Goal: Task Accomplishment & Management: Use online tool/utility

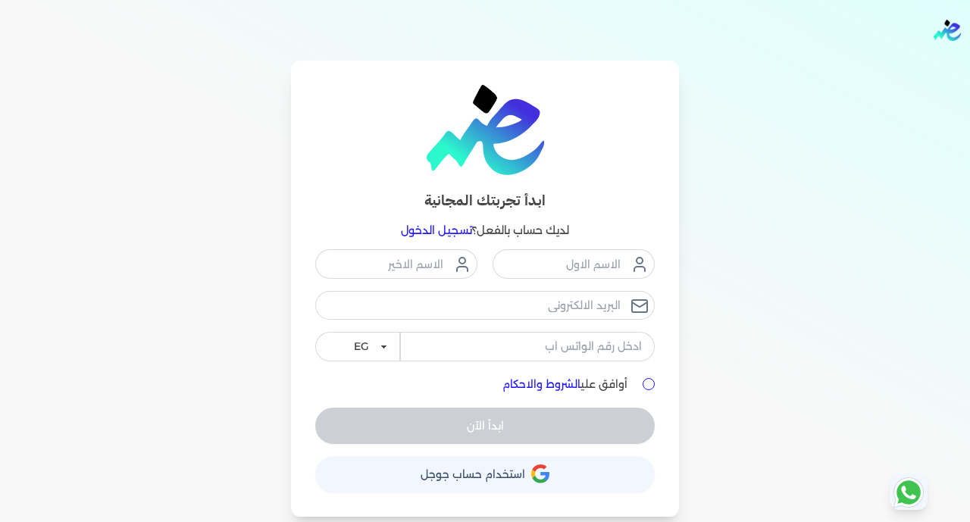
click at [533, 477] on icon "button" at bounding box center [540, 474] width 18 height 19
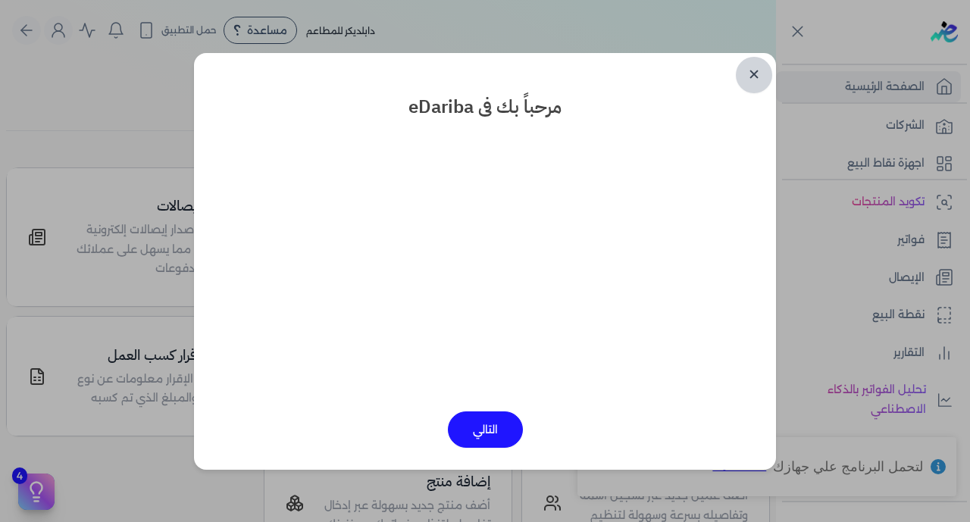
click at [756, 78] on link "✕" at bounding box center [754, 75] width 36 height 36
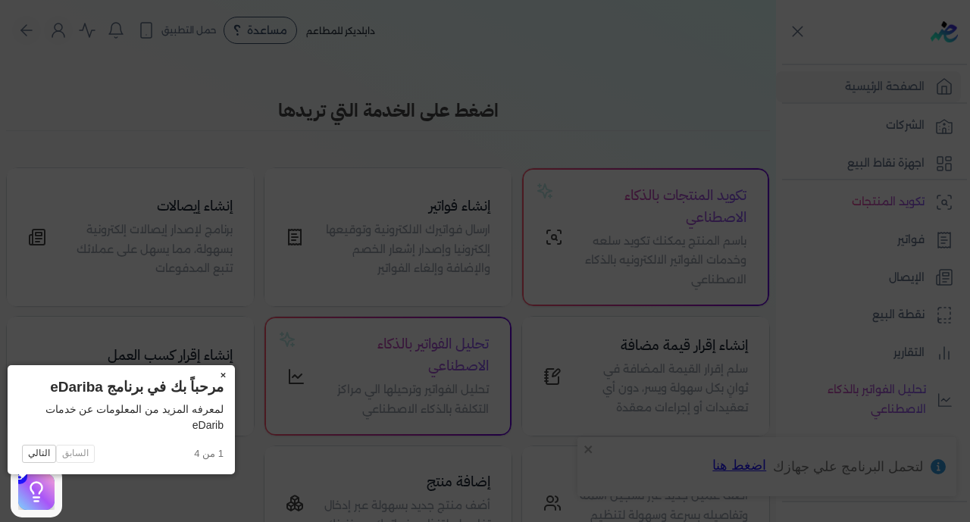
click at [211, 370] on button "×" at bounding box center [223, 375] width 24 height 21
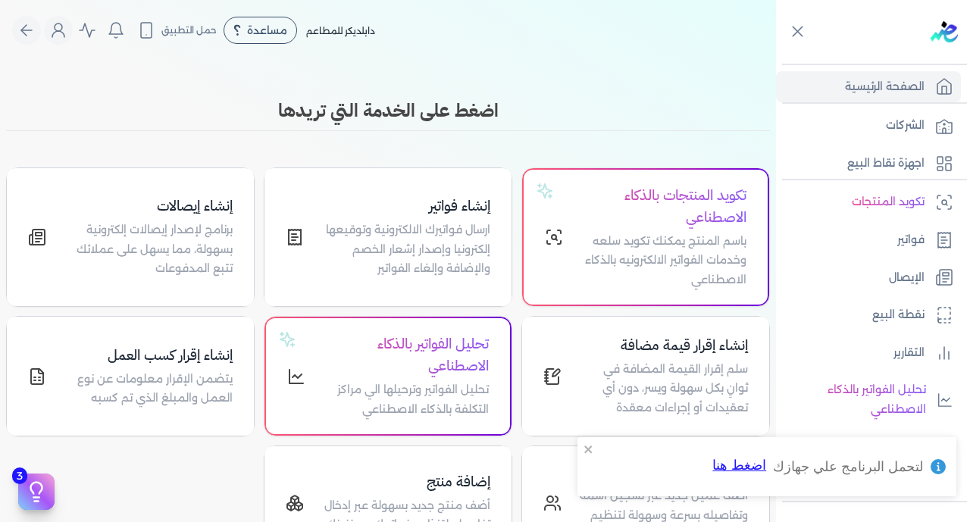
scroll to position [296, 0]
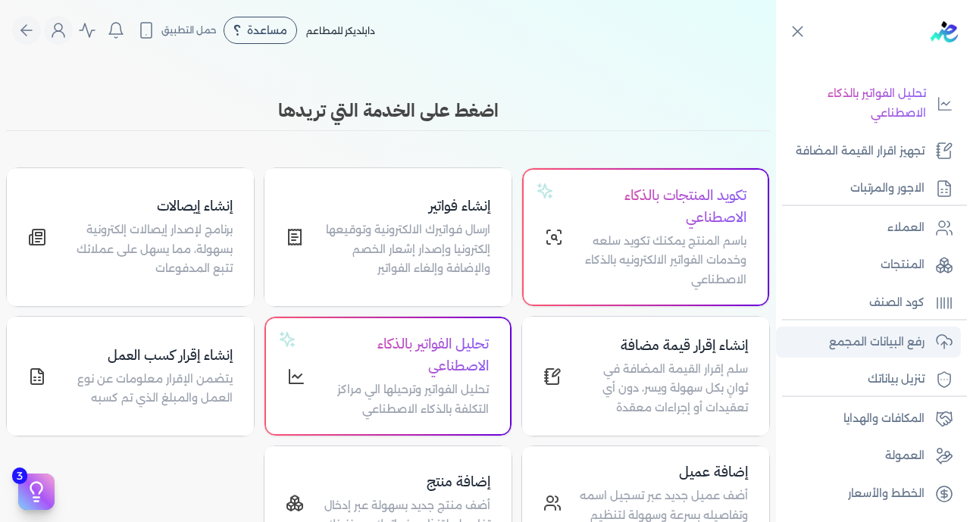
click at [869, 337] on p "رفع البيانات المجمع" at bounding box center [877, 343] width 96 height 20
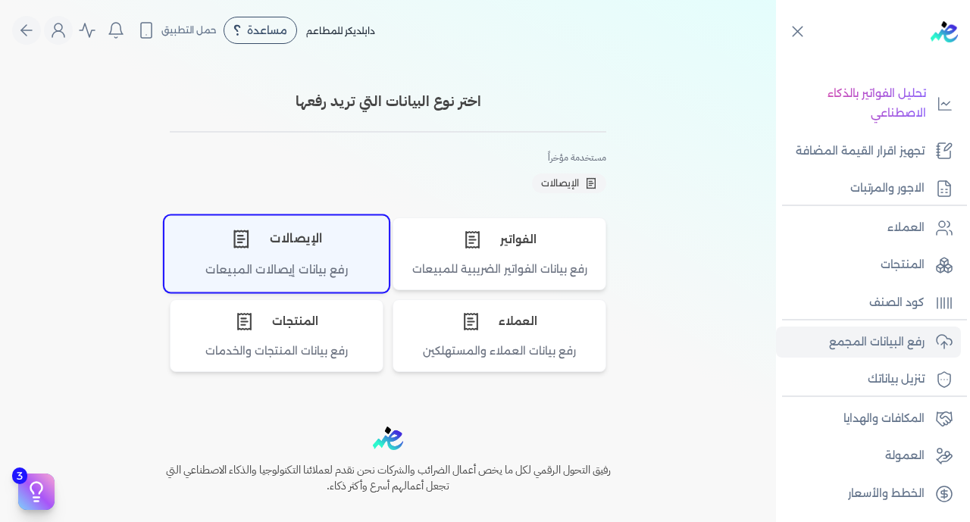
click at [288, 231] on div "الإيصالات" at bounding box center [276, 238] width 223 height 45
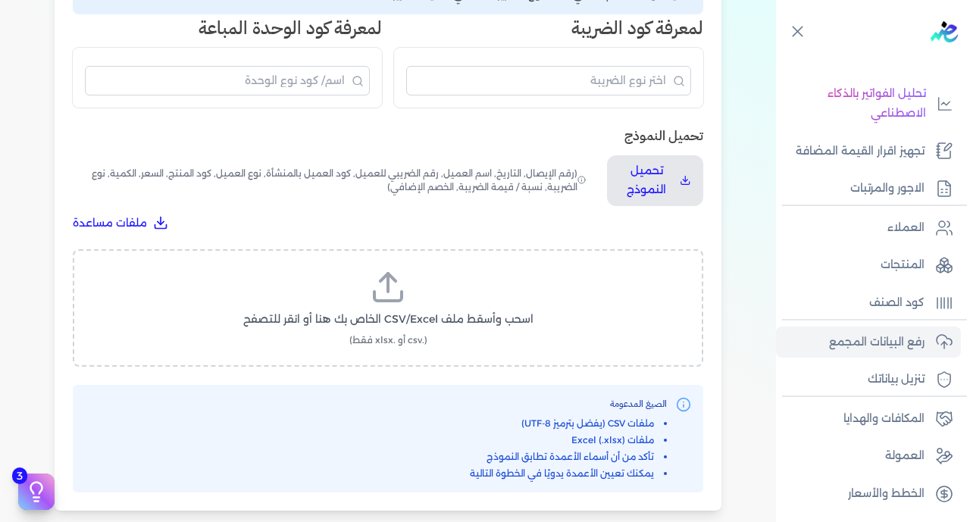
scroll to position [410, 0]
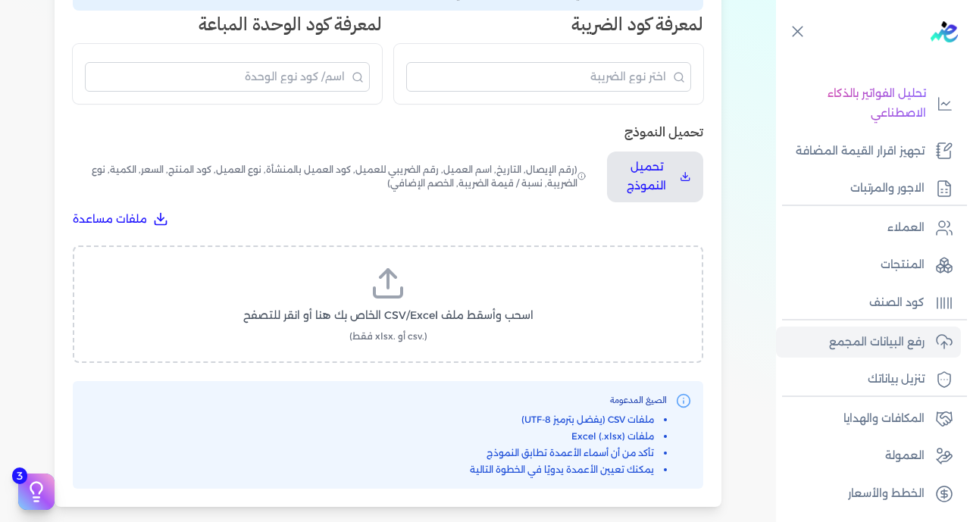
click at [395, 330] on span "(.csv أو .xlsx فقط)" at bounding box center [388, 337] width 78 height 14
click at [0, 0] on input "اسحب وأسقط ملف CSV/Excel الخاص بك هنا أو انقر للتصفح (.csv أو .xlsx فقط)" at bounding box center [0, 0] width 0 height 0
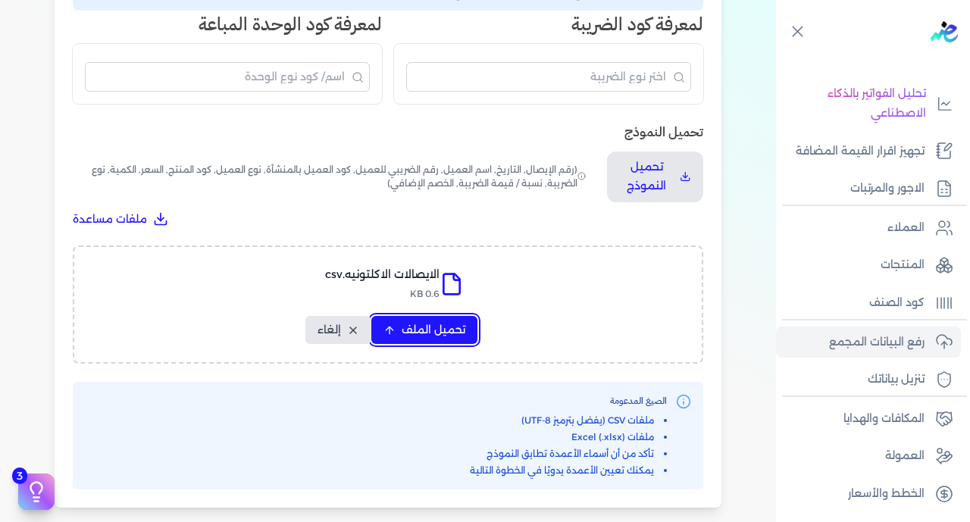
click at [468, 316] on button "تحميل الملف" at bounding box center [424, 330] width 106 height 28
select select "رقم الإيصال"
select select "سيريال المنتج"
select select "السعر"
select select "الكمية"
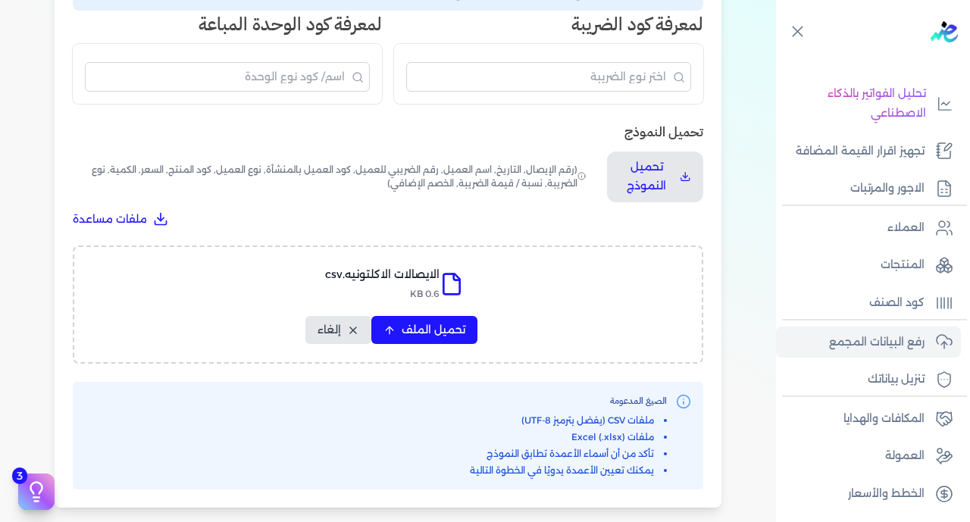
select select "نوع الضريبة"
select select "نسبة / قيمة الضريبة"
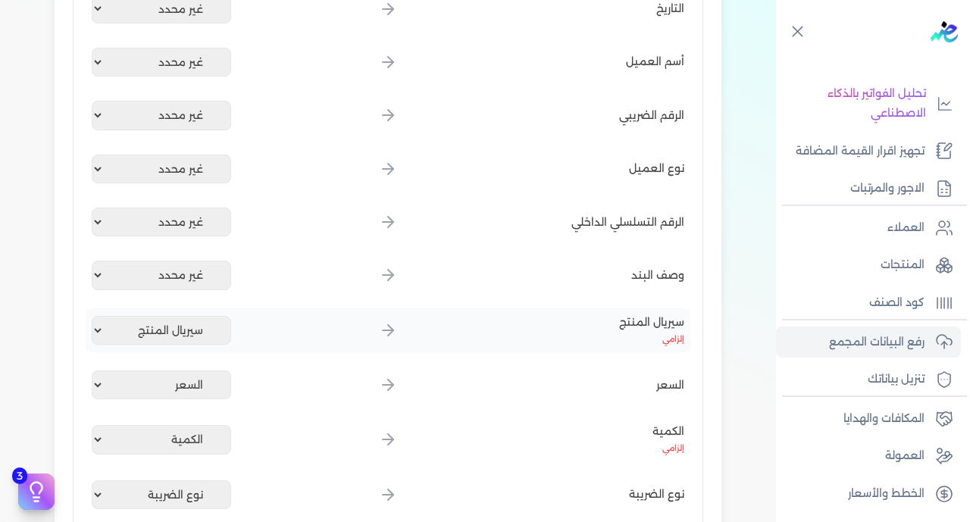
scroll to position [898, 0]
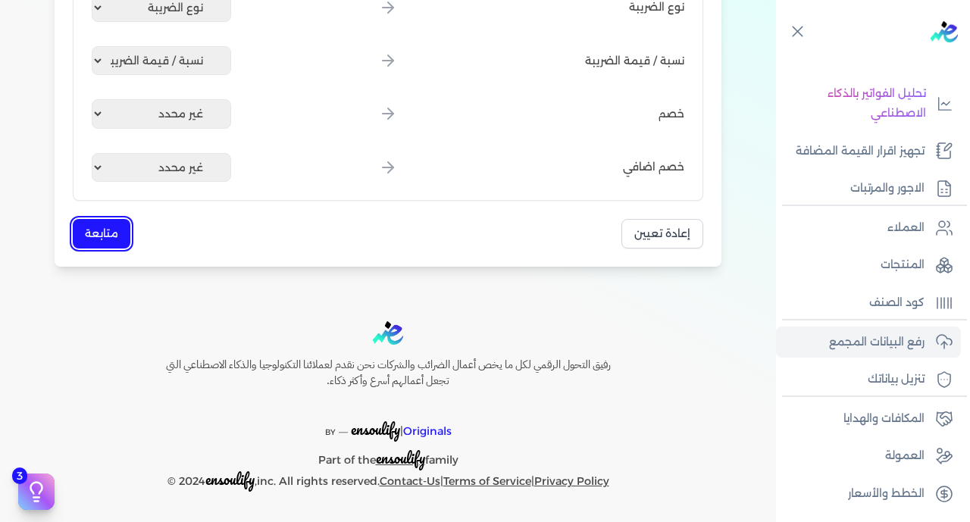
click at [108, 230] on button "متابعة" at bounding box center [102, 234] width 58 height 30
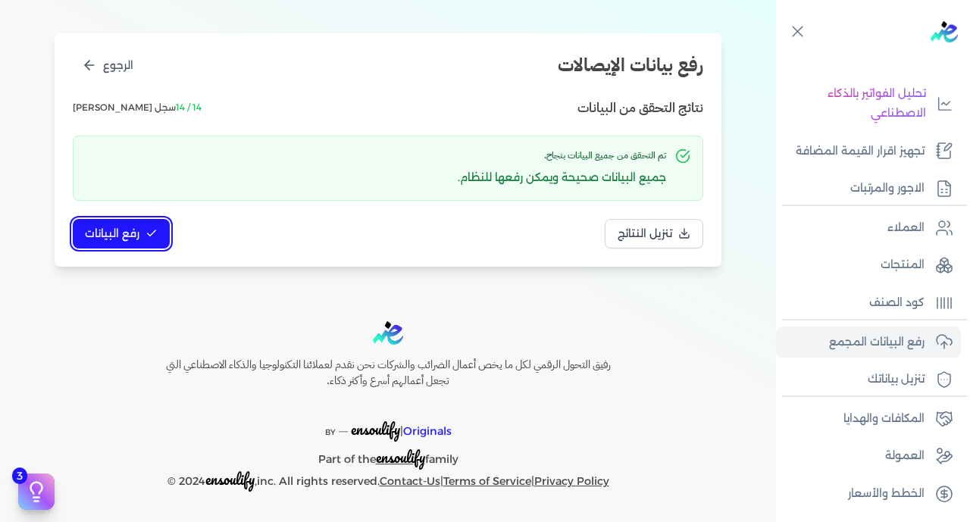
click at [136, 239] on span "رفع البيانات" at bounding box center [112, 234] width 55 height 16
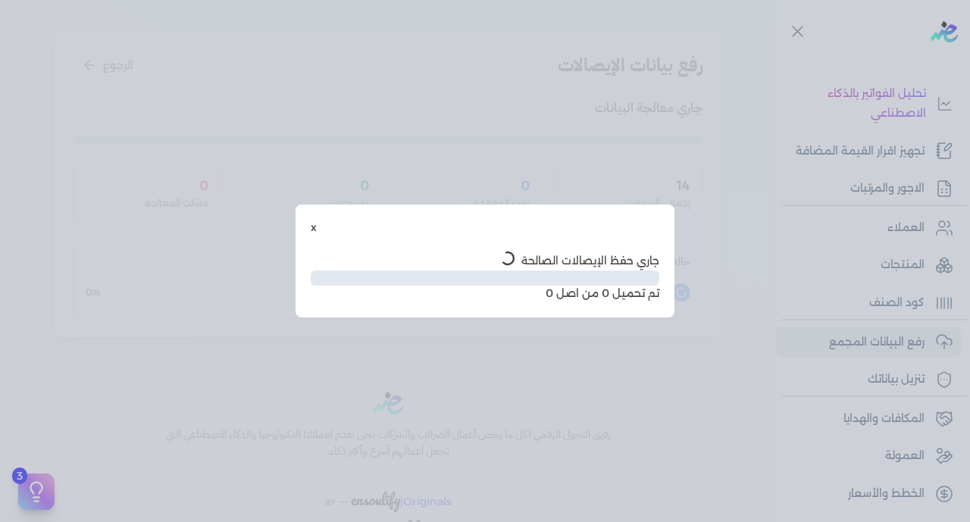
scroll to position [77, 0]
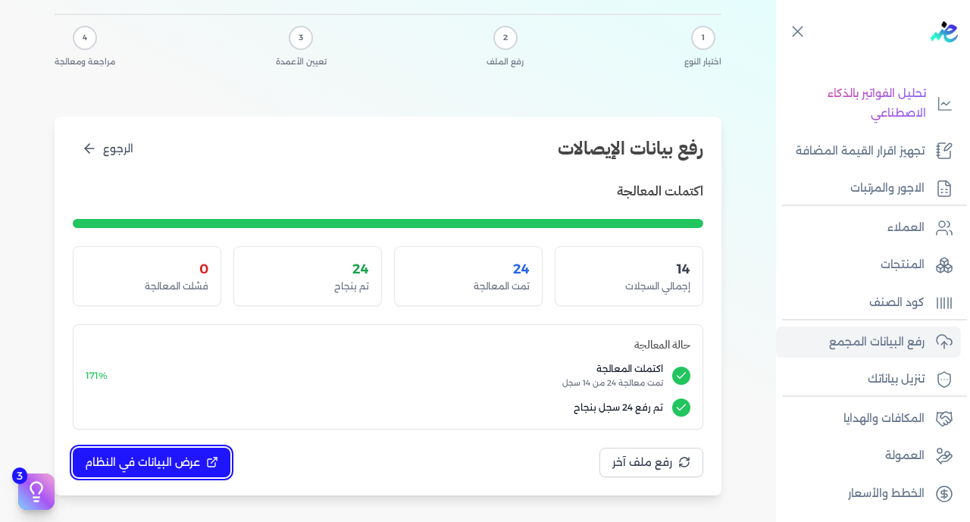
click at [165, 459] on span "عرض البيانات في النظام" at bounding box center [142, 463] width 115 height 16
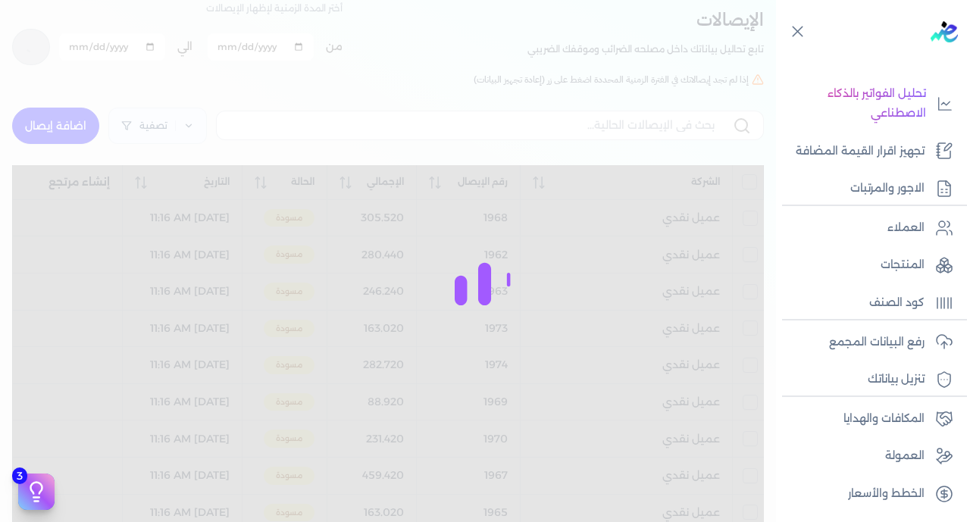
click at [164, 465] on div at bounding box center [485, 261] width 970 height 522
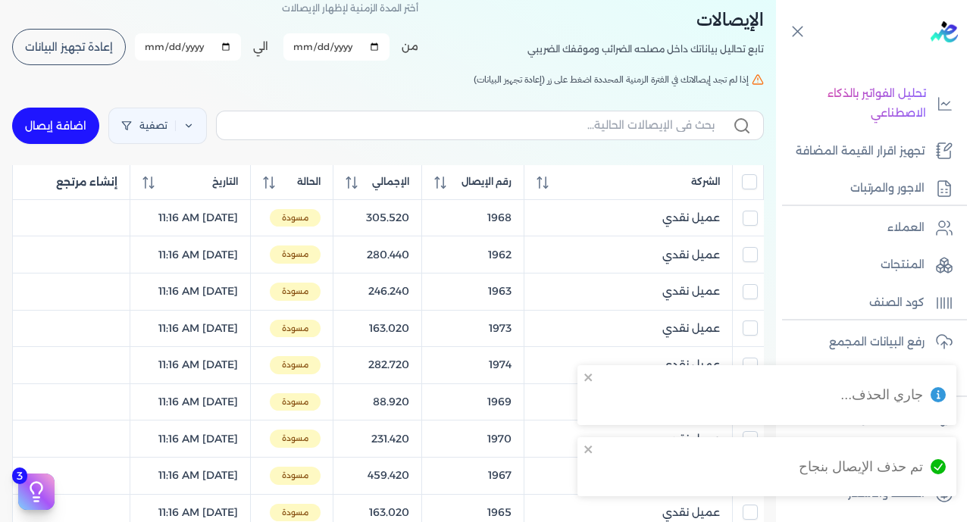
click at [752, 182] on input "All items unselected" at bounding box center [749, 181] width 15 height 15
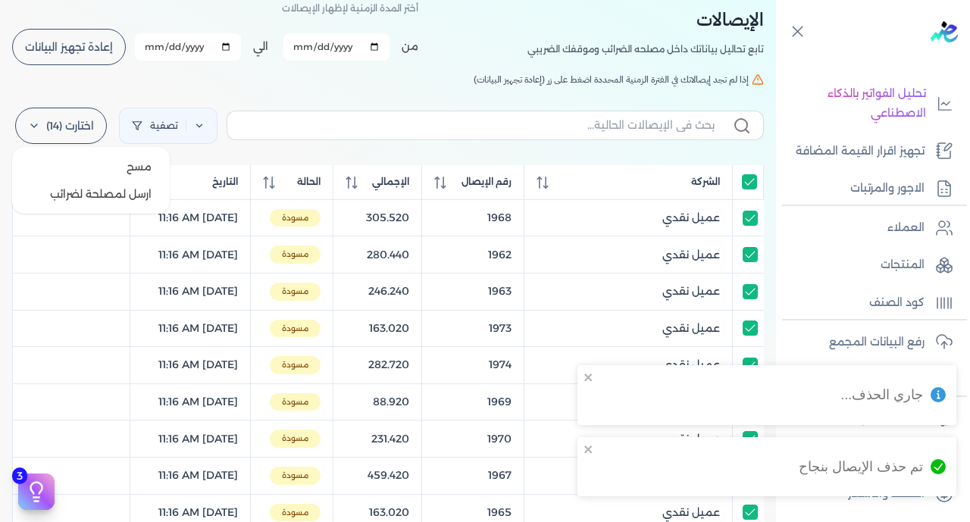
click at [55, 130] on label "اختارت (14)" at bounding box center [61, 126] width 92 height 36
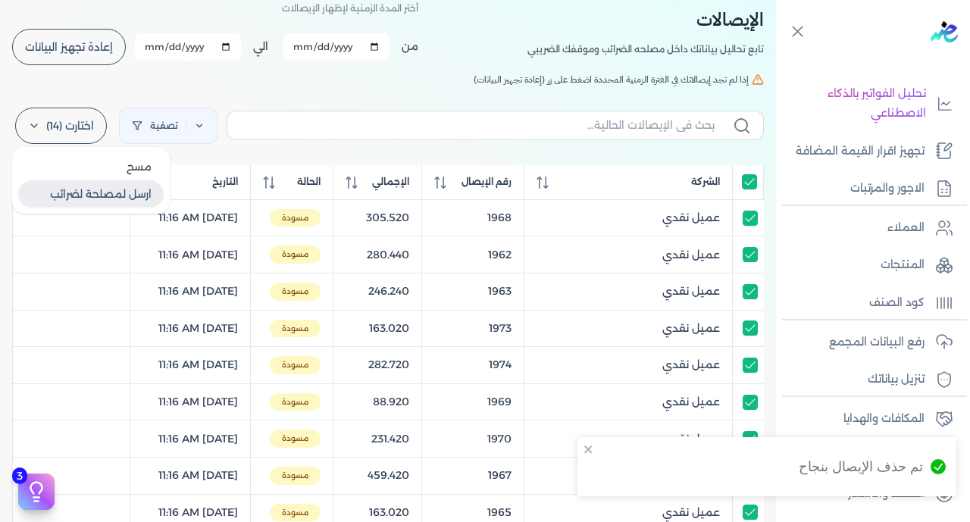
click at [103, 194] on button "ارسل لمصلحة لضرائب" at bounding box center [91, 193] width 146 height 27
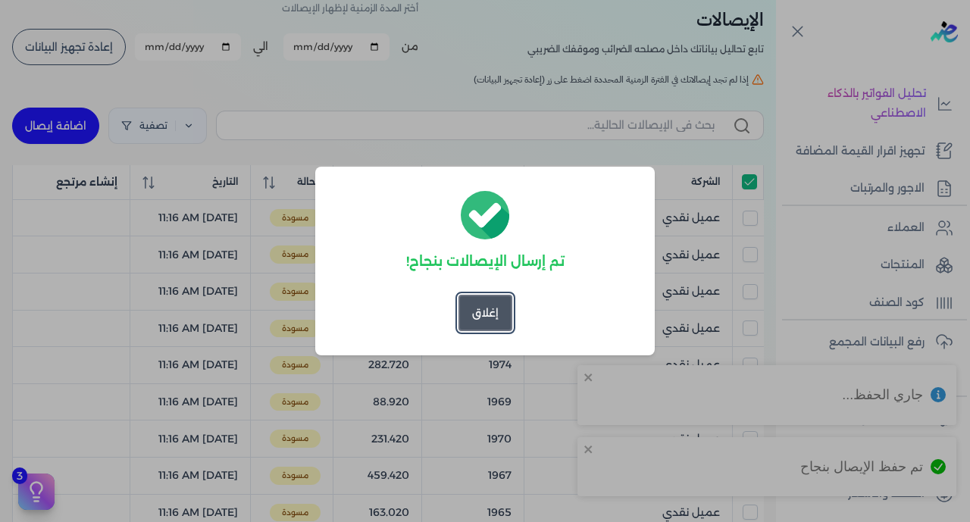
click at [498, 308] on button "إغلاق" at bounding box center [486, 313] width 54 height 36
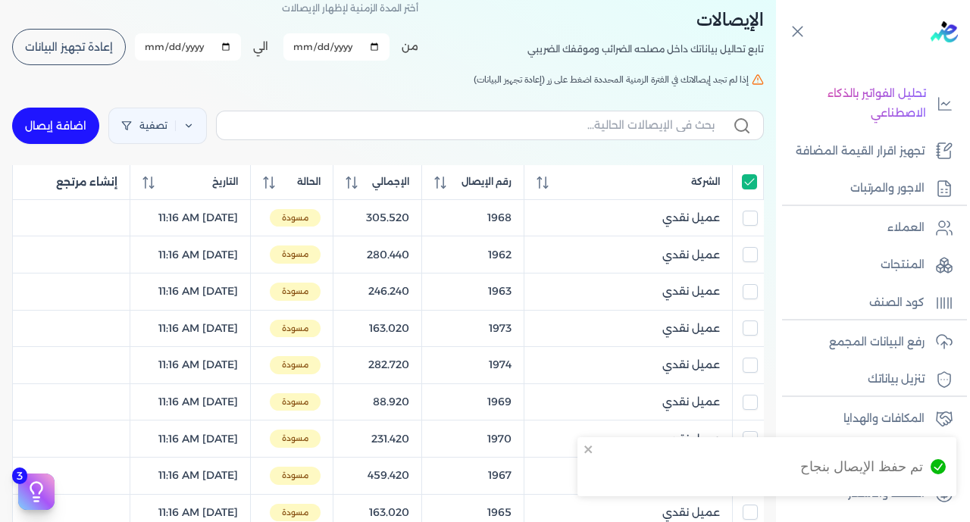
click at [749, 190] on input "All items selected" at bounding box center [749, 181] width 15 height 15
checkbox input "false"
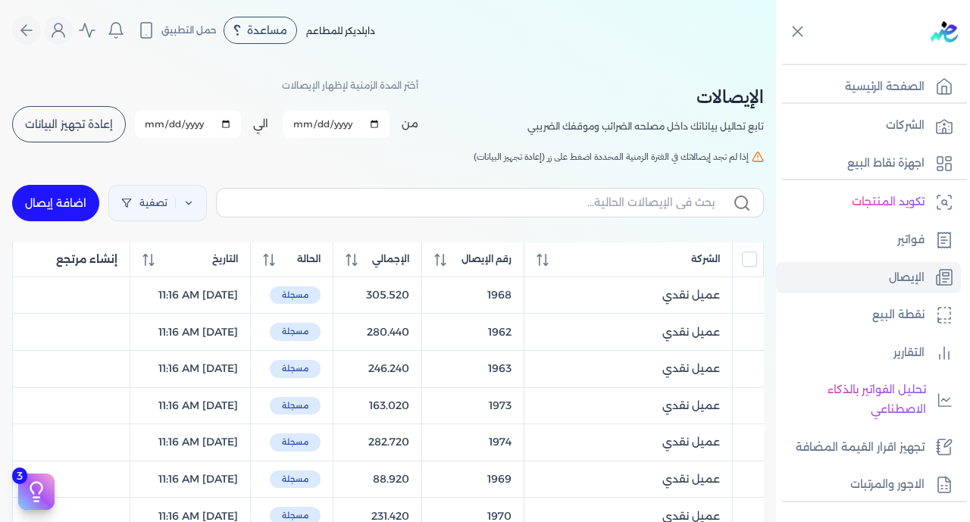
click at [105, 135] on button "إعادة تجهيز البيانات" at bounding box center [69, 124] width 114 height 36
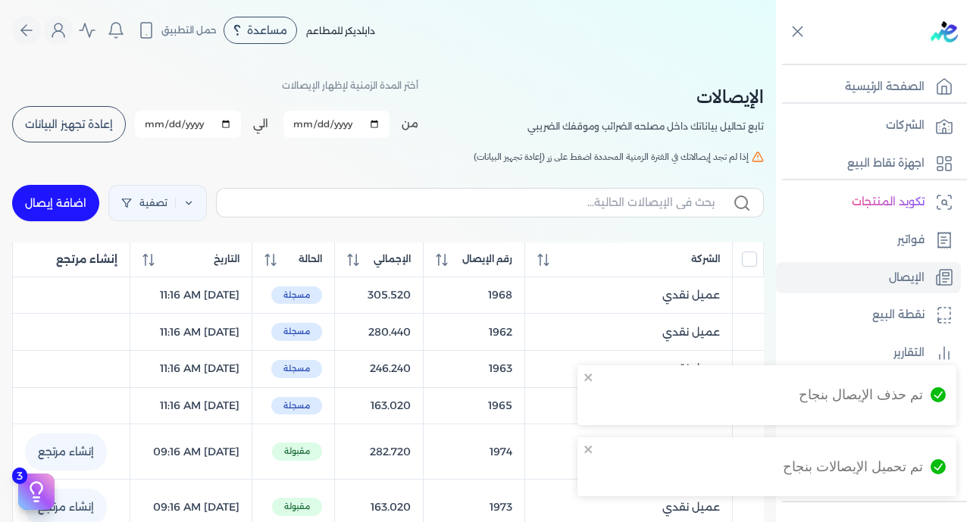
checkbox input "false"
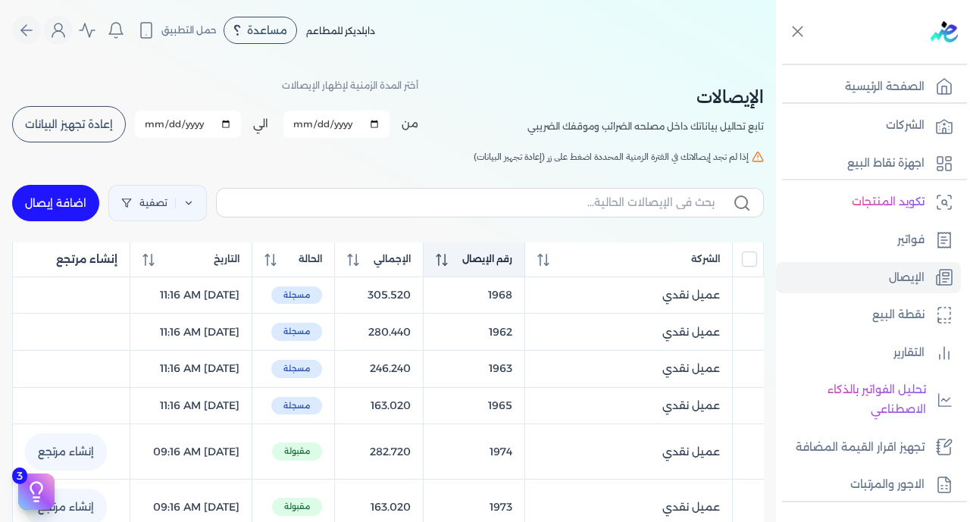
click at [512, 259] on span "رقم الإيصال" at bounding box center [487, 259] width 50 height 14
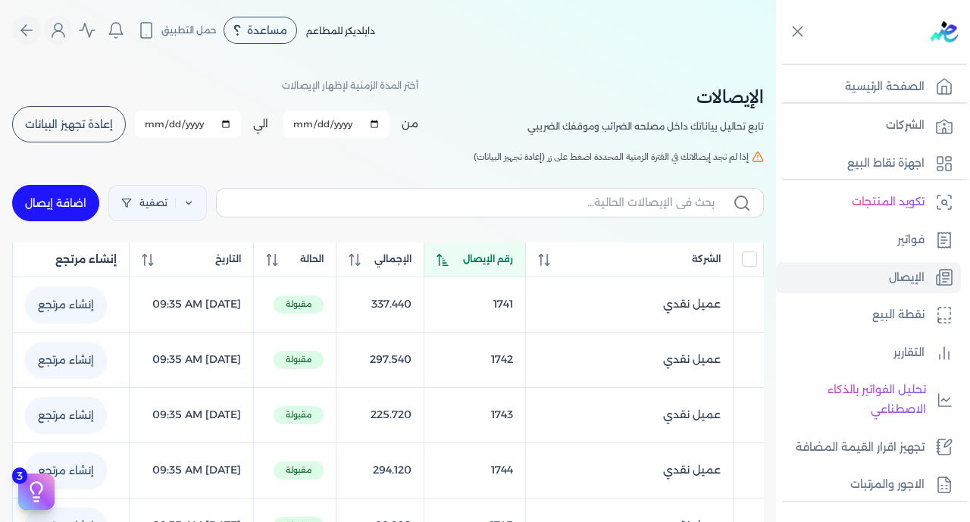
click at [513, 259] on span "رقم الإيصال" at bounding box center [488, 259] width 50 height 14
click at [512, 259] on span "رقم الإيصال" at bounding box center [487, 259] width 50 height 14
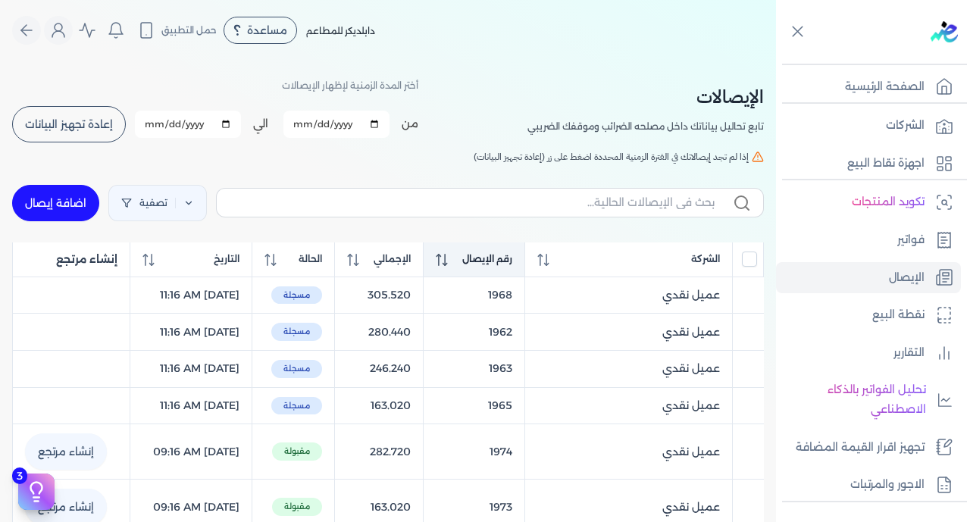
click at [512, 259] on span "رقم الإيصال" at bounding box center [487, 259] width 50 height 14
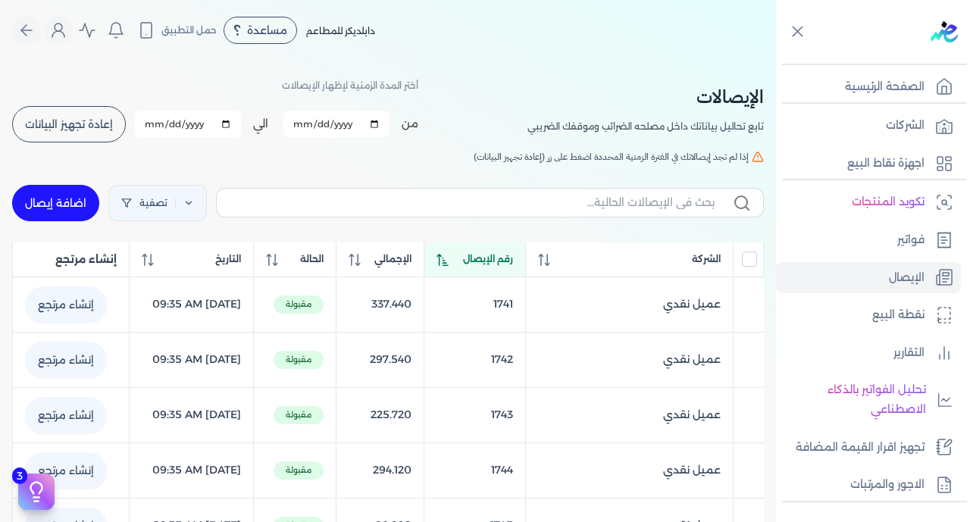
click at [513, 259] on span "رقم الإيصال" at bounding box center [488, 259] width 50 height 14
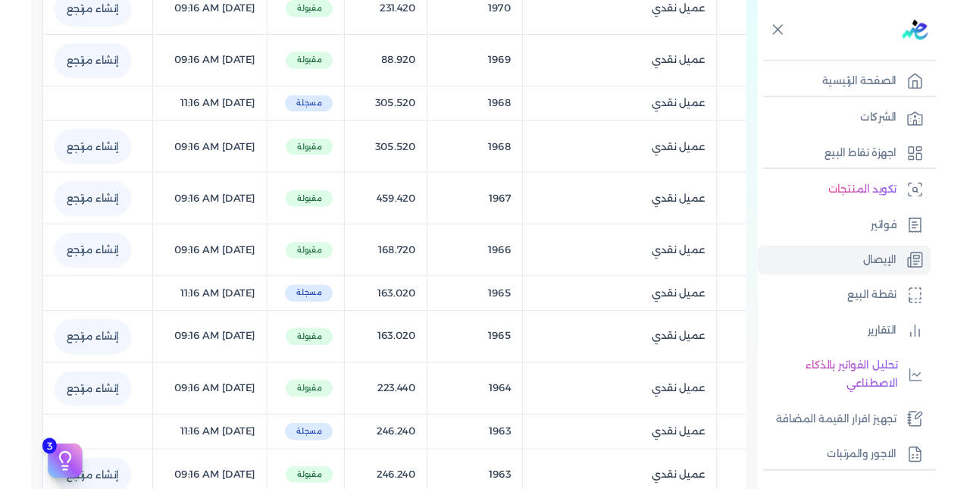
scroll to position [616, 0]
